Goal: Information Seeking & Learning: Find specific fact

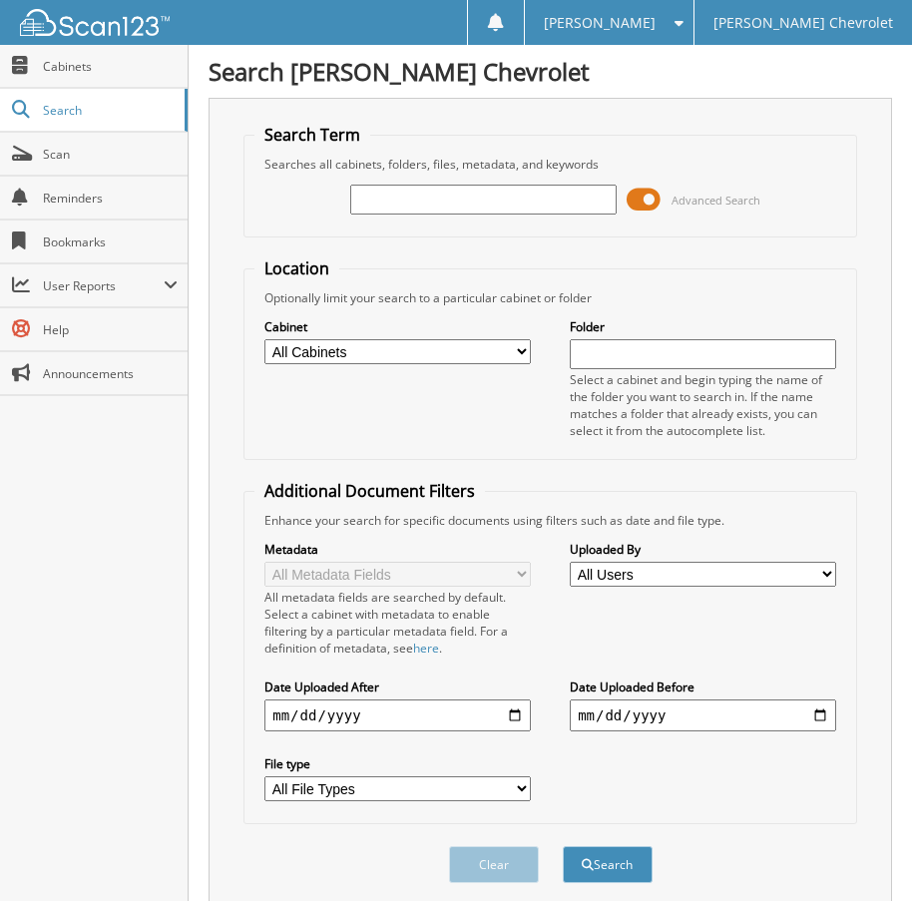
click at [405, 197] on input "text" at bounding box center [483, 200] width 266 height 30
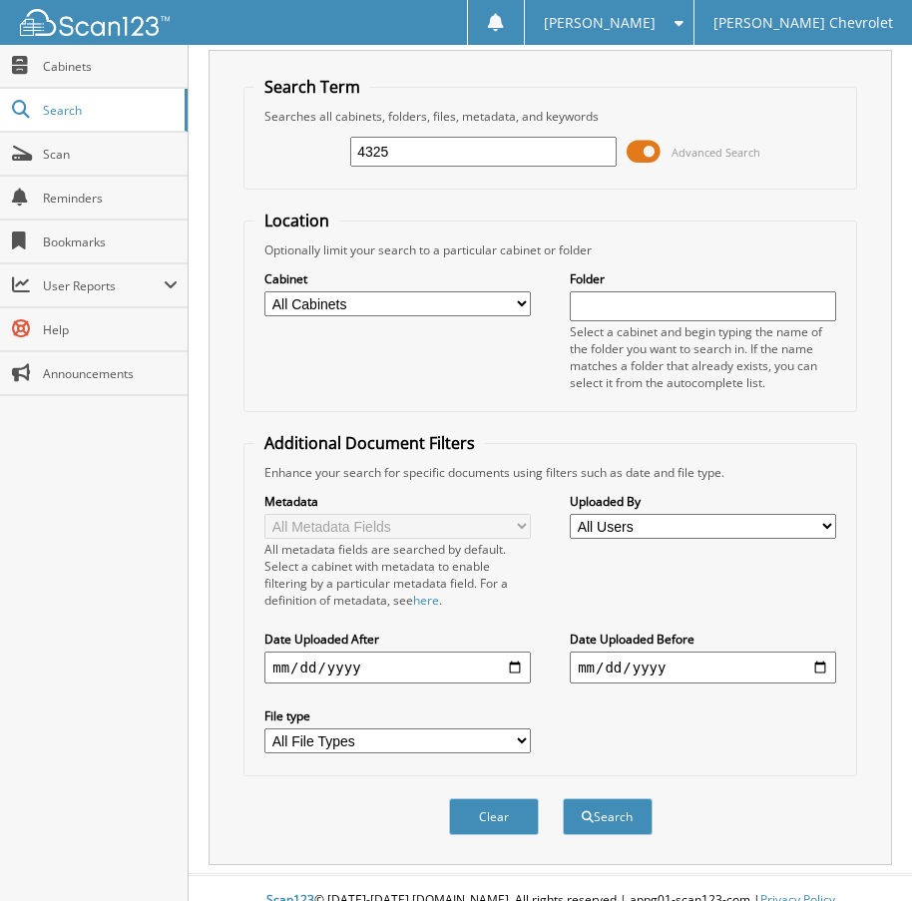
scroll to position [73, 0]
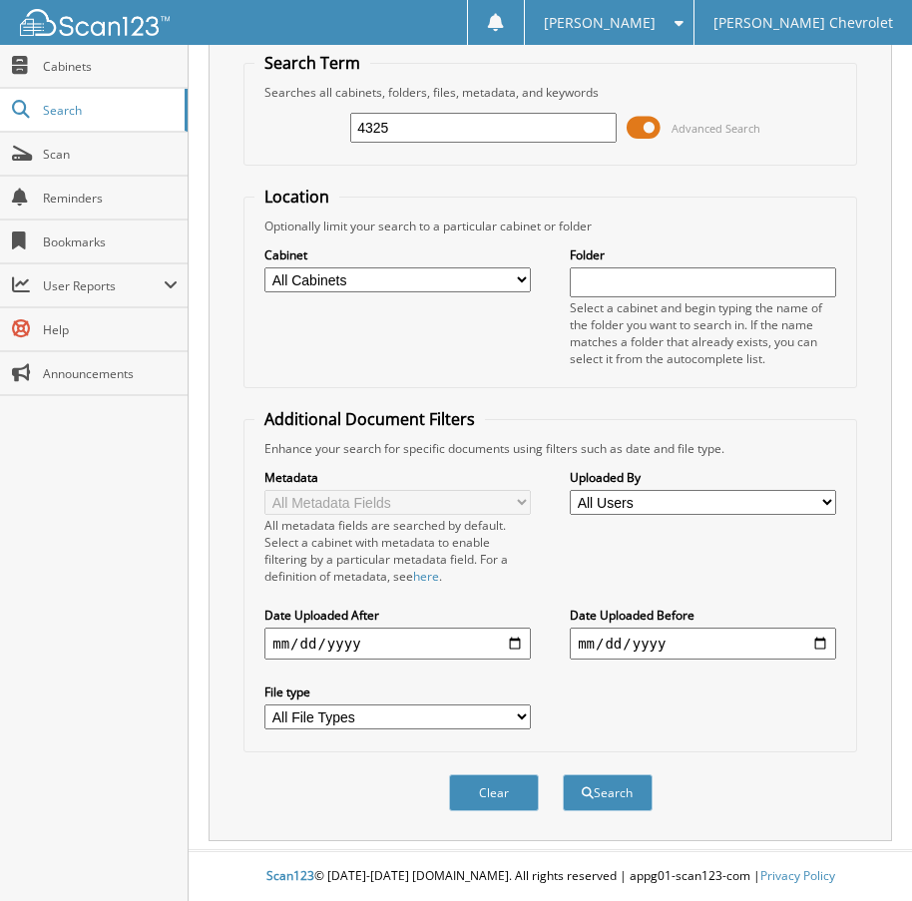
type input "4325"
click at [454, 724] on select "All File Types CSV PDF XLSX ZIP" at bounding box center [397, 716] width 266 height 25
click at [441, 271] on select "All Cabinets ACCOUNTS PAYABLE ACCOUNTS RECEIVABLE ARCHIVE SERVICE [PERSON_NAME]…" at bounding box center [397, 279] width 266 height 25
select select "6500"
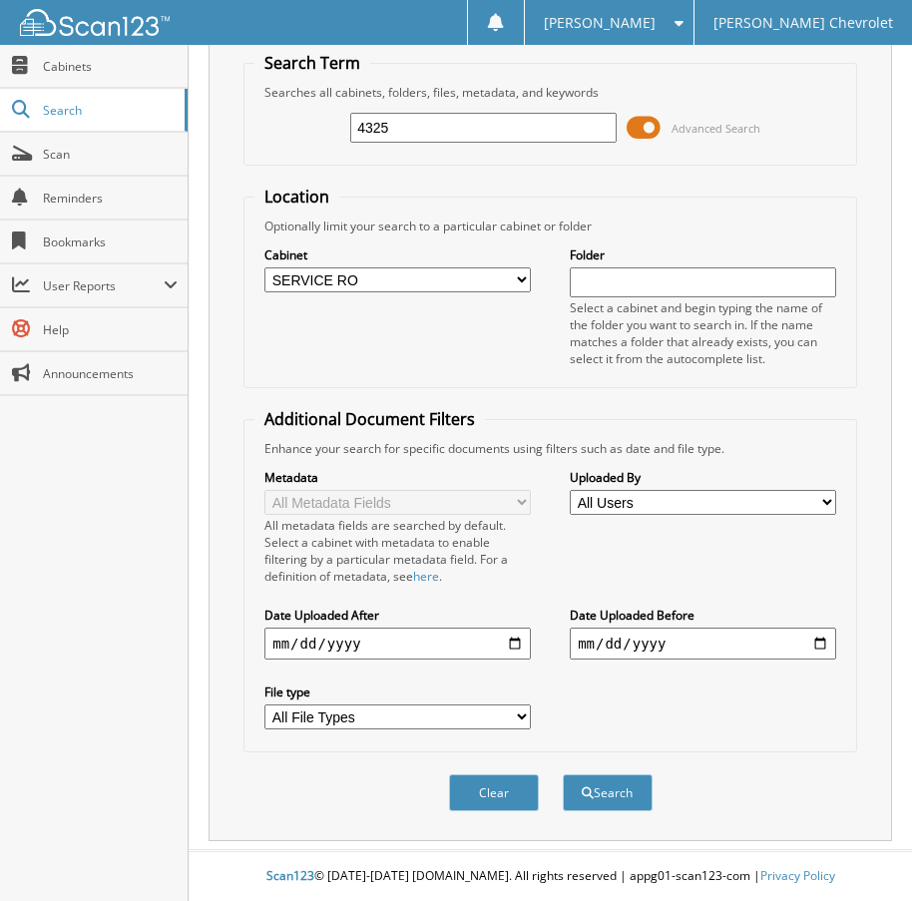
click at [264, 267] on select "All Cabinets ACCOUNTS PAYABLE ACCOUNTS RECEIVABLE ARCHIVE SERVICE [PERSON_NAME]…" at bounding box center [397, 279] width 266 height 25
click at [510, 645] on input "date" at bounding box center [397, 644] width 266 height 32
type input "[DATE]"
click at [631, 792] on button "Search" at bounding box center [608, 792] width 90 height 37
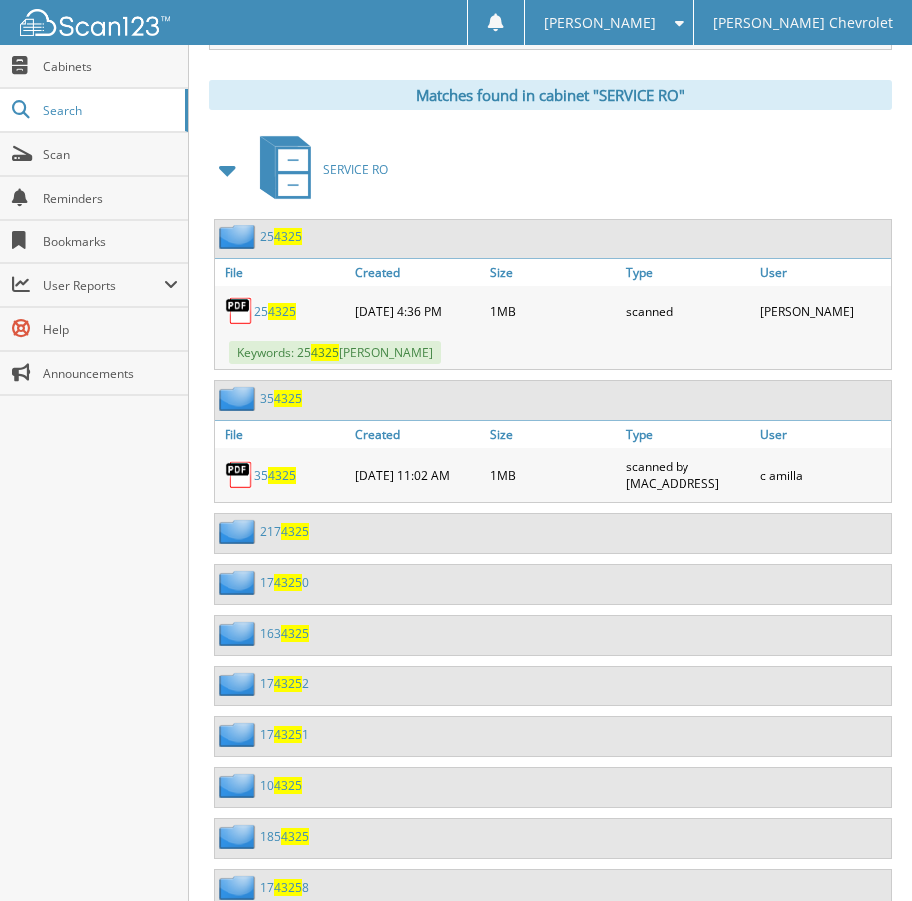
scroll to position [898, 0]
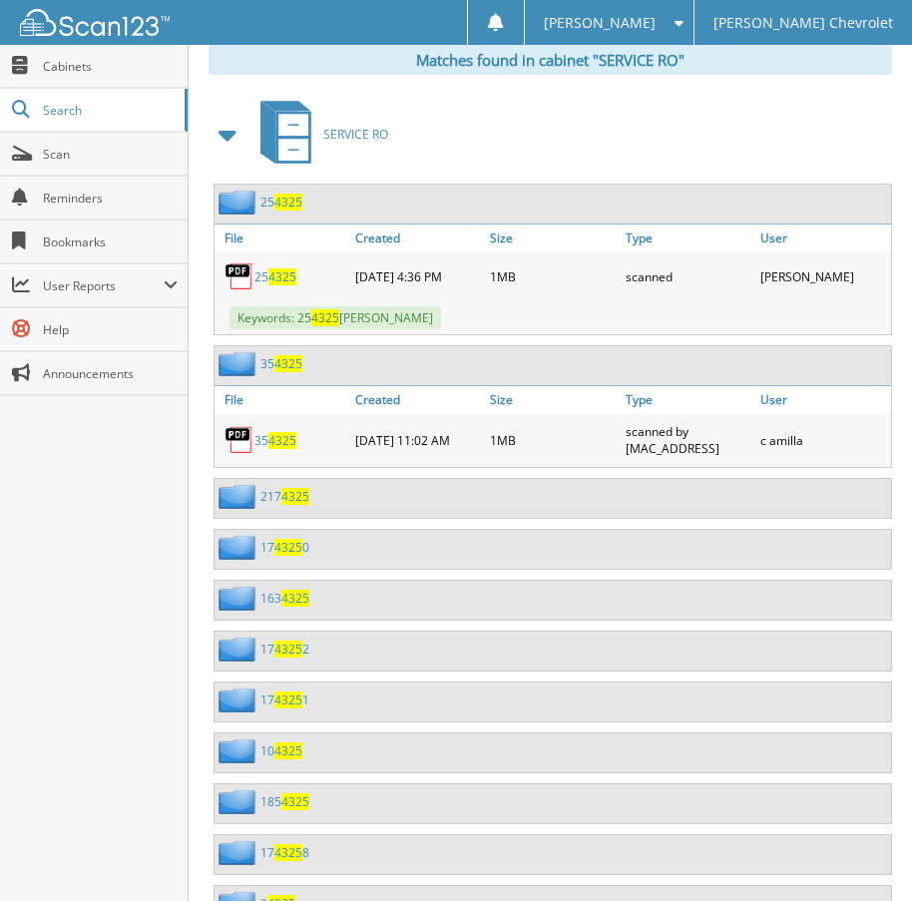
click at [267, 274] on link "25 4325" at bounding box center [275, 276] width 42 height 17
